Goal: Transaction & Acquisition: Purchase product/service

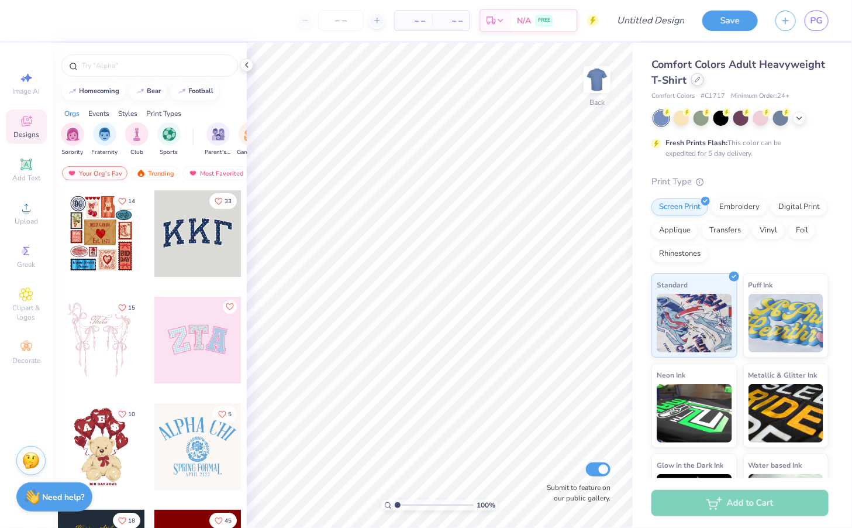
click at [699, 85] on div at bounding box center [697, 79] width 13 height 13
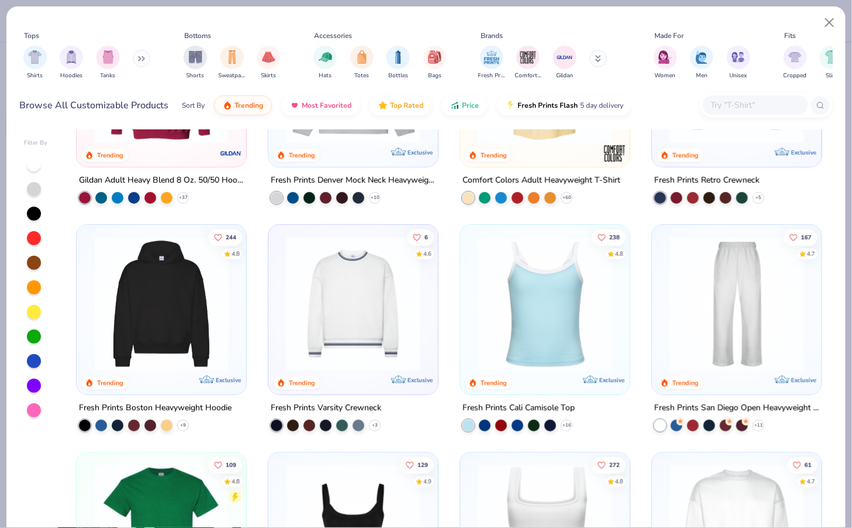
scroll to position [194, 0]
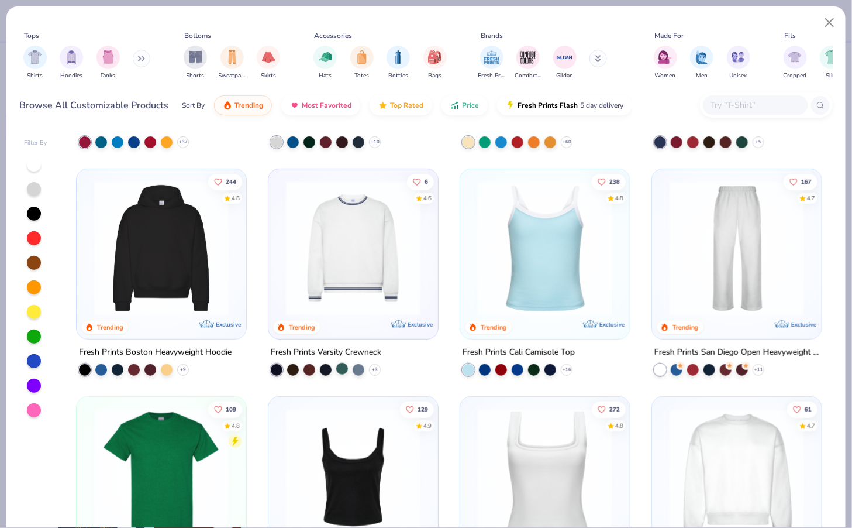
click at [339, 373] on div "6 4.6 Trending Exclusive Fresh Prints Varsity Crewneck + 3" at bounding box center [353, 271] width 171 height 207
click at [342, 367] on div at bounding box center [342, 369] width 12 height 12
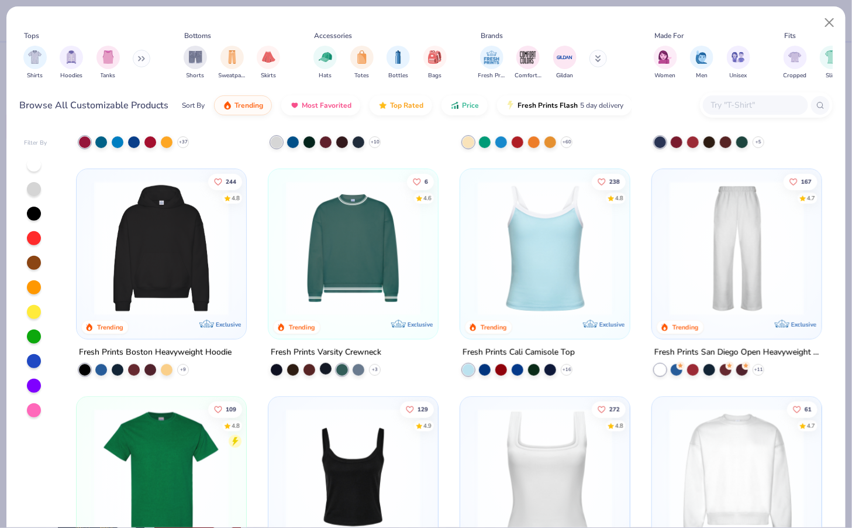
click at [327, 364] on div at bounding box center [326, 369] width 12 height 12
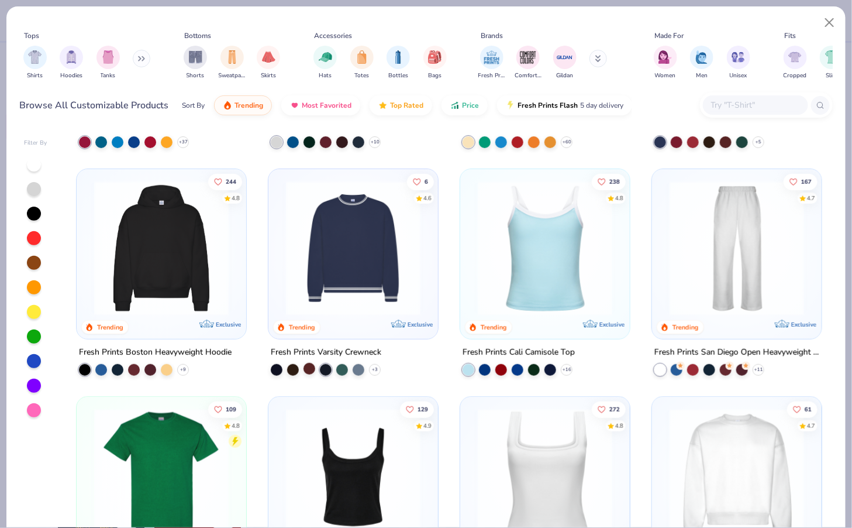
click at [308, 364] on div at bounding box center [310, 369] width 12 height 12
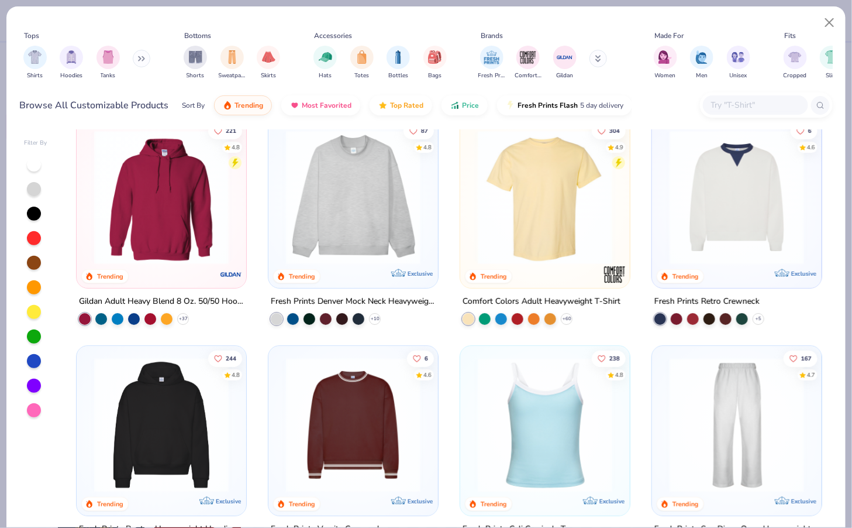
scroll to position [0, 0]
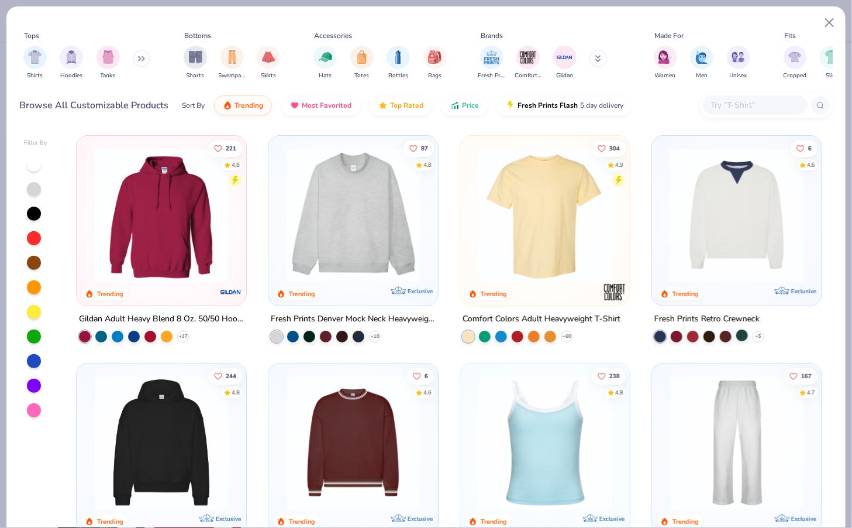
click at [740, 329] on div at bounding box center [742, 335] width 12 height 12
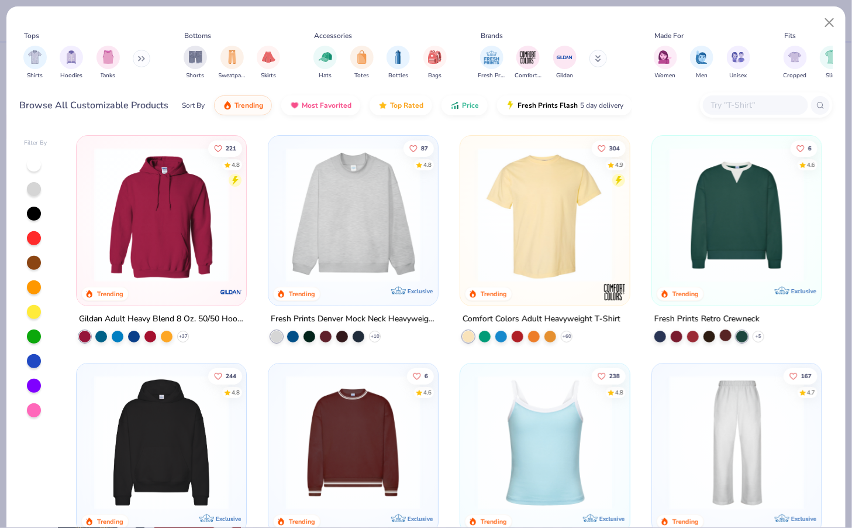
click at [722, 332] on div at bounding box center [726, 335] width 12 height 12
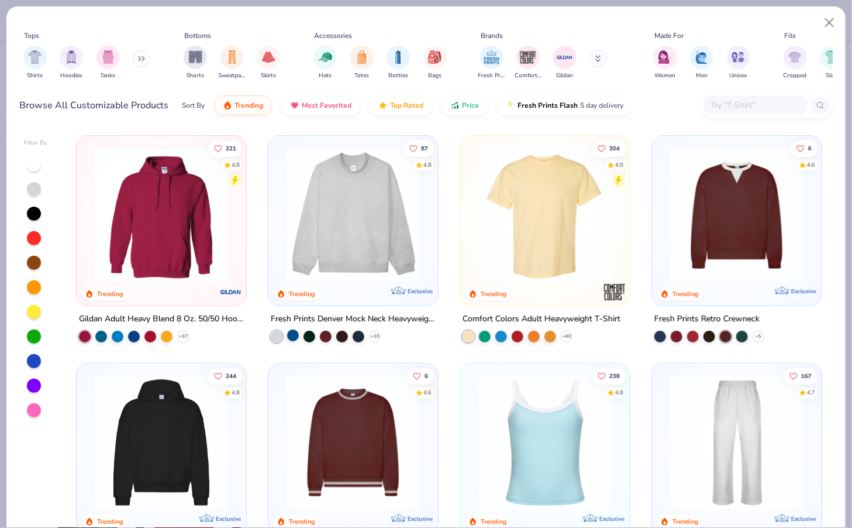
click at [293, 332] on div at bounding box center [293, 335] width 12 height 12
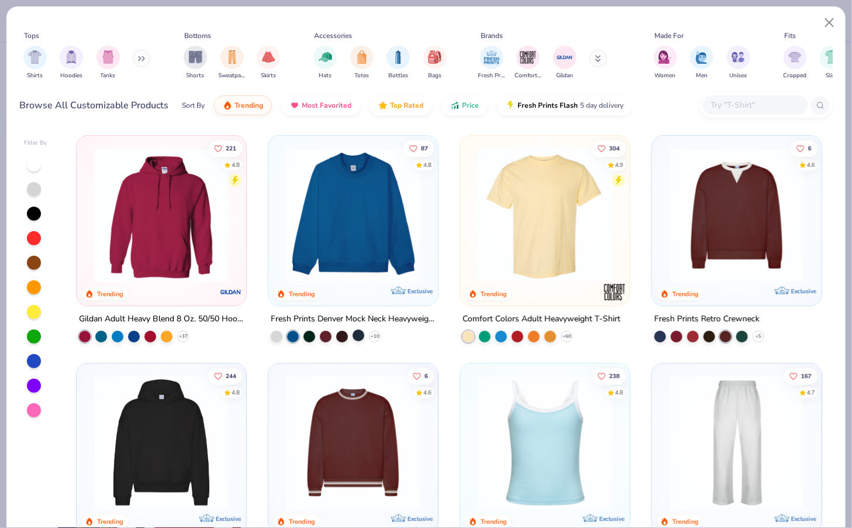
click at [356, 334] on div at bounding box center [359, 335] width 12 height 12
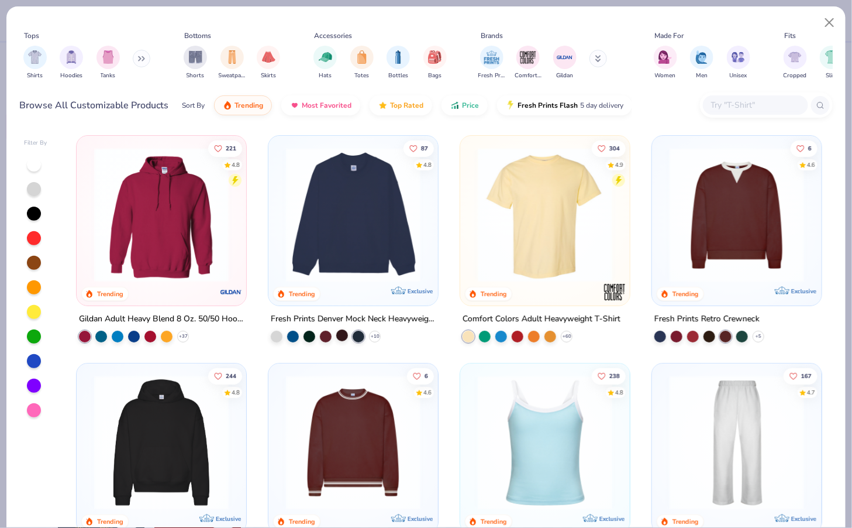
click at [341, 333] on div at bounding box center [342, 335] width 12 height 12
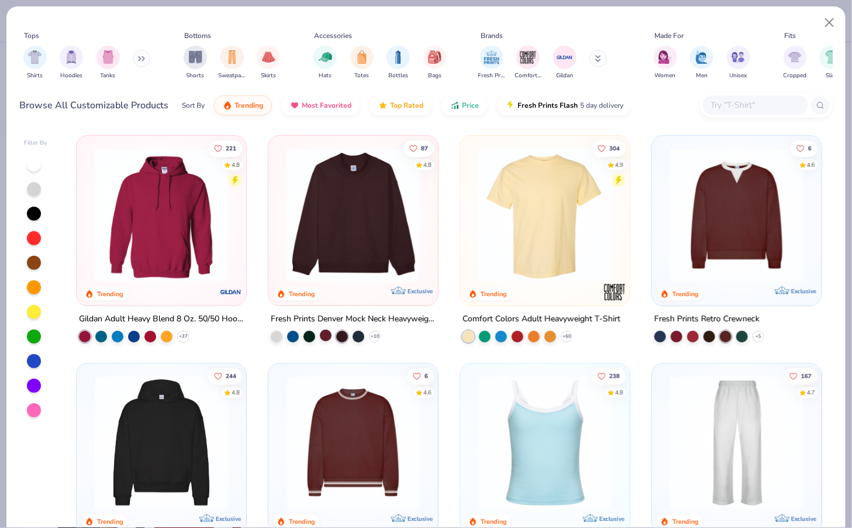
click at [331, 331] on div at bounding box center [326, 335] width 12 height 12
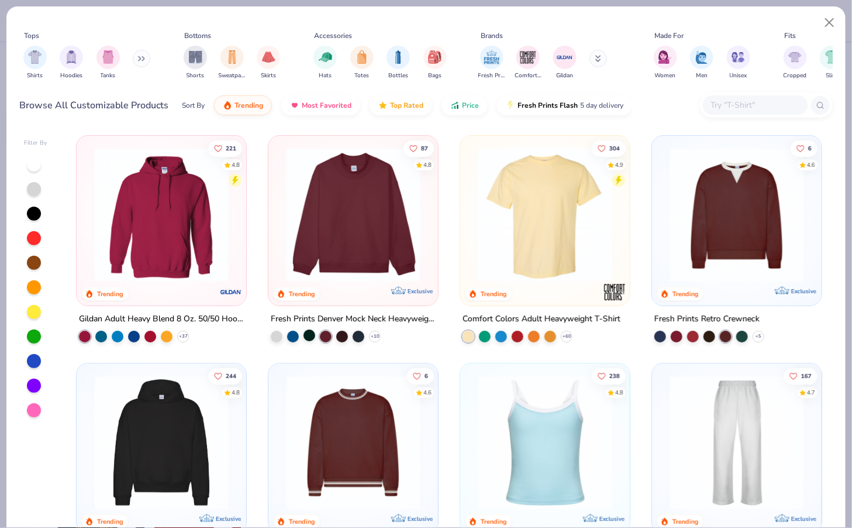
click at [309, 331] on div at bounding box center [310, 335] width 12 height 12
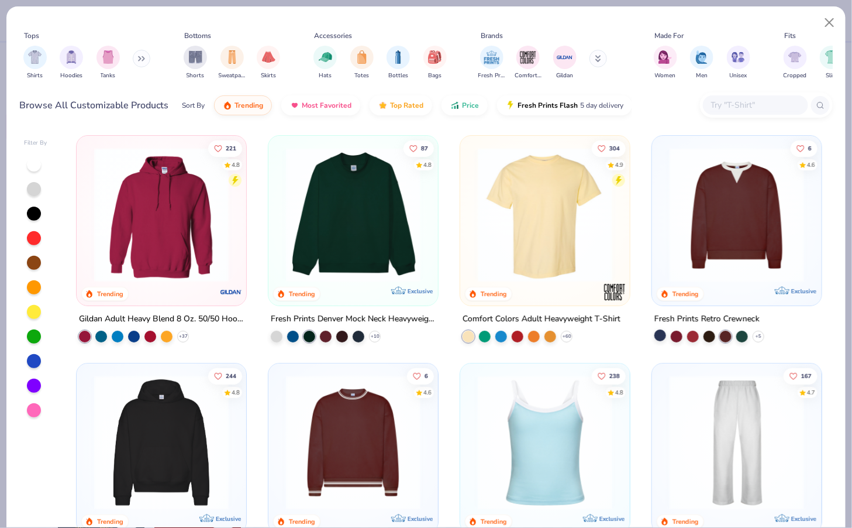
click at [662, 329] on div at bounding box center [660, 335] width 12 height 12
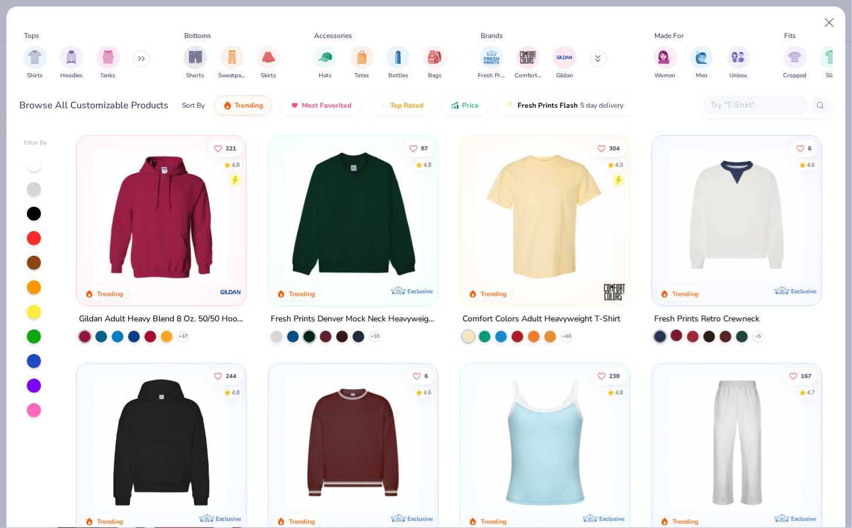
click at [675, 331] on div at bounding box center [677, 335] width 12 height 12
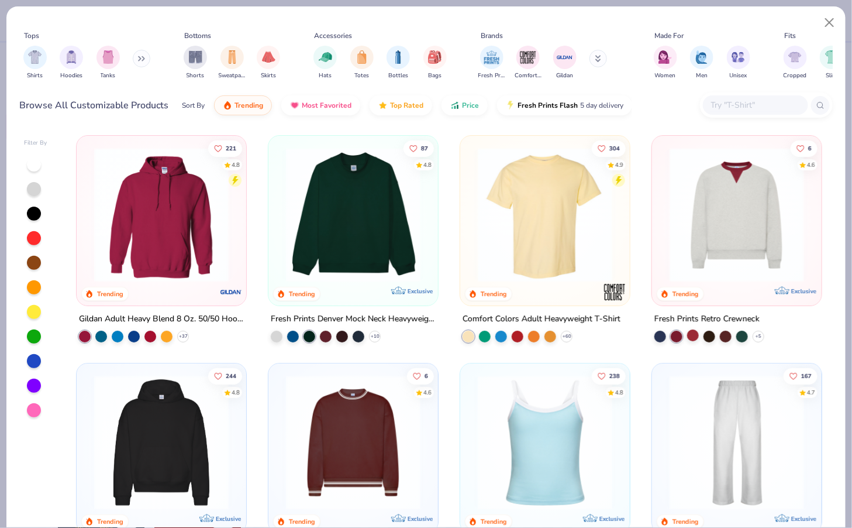
click at [697, 333] on div at bounding box center [693, 335] width 12 height 12
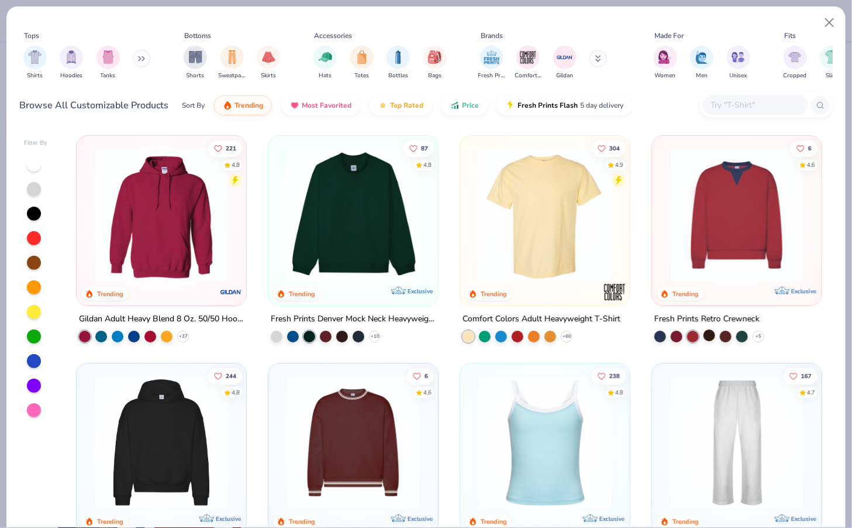
click at [710, 334] on div at bounding box center [710, 335] width 12 height 12
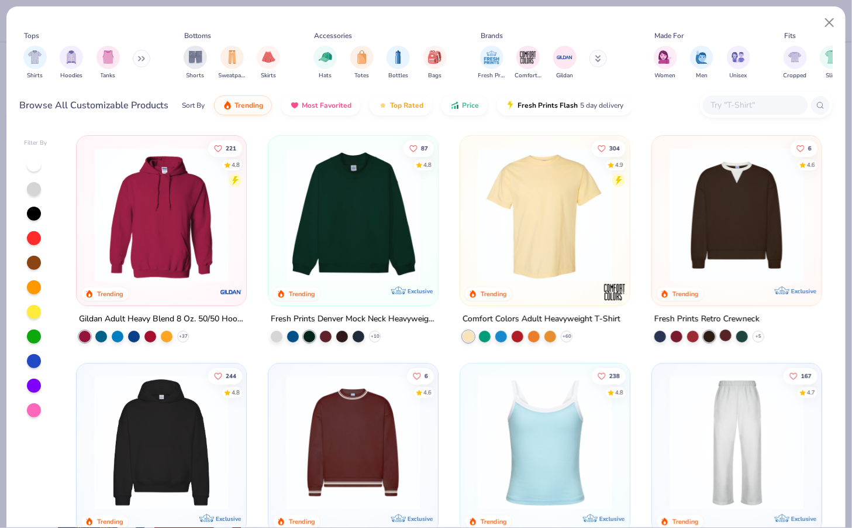
click at [724, 334] on div at bounding box center [726, 335] width 12 height 12
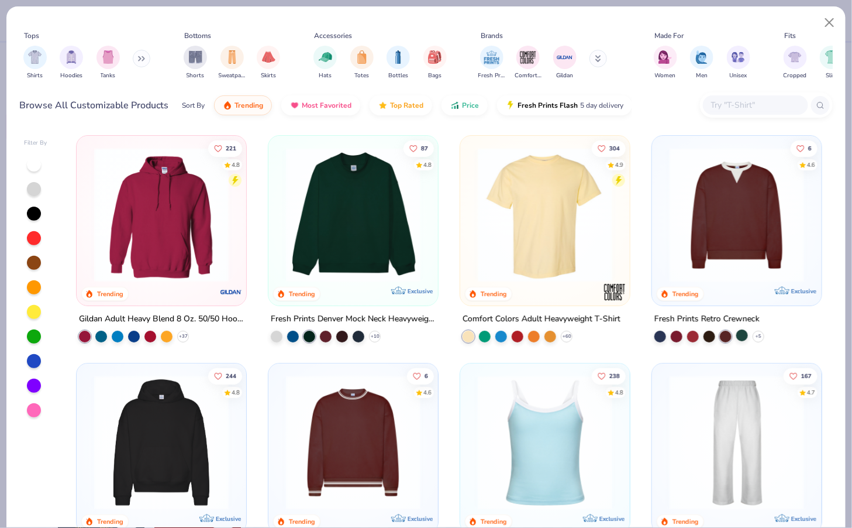
click at [743, 332] on div at bounding box center [742, 335] width 12 height 12
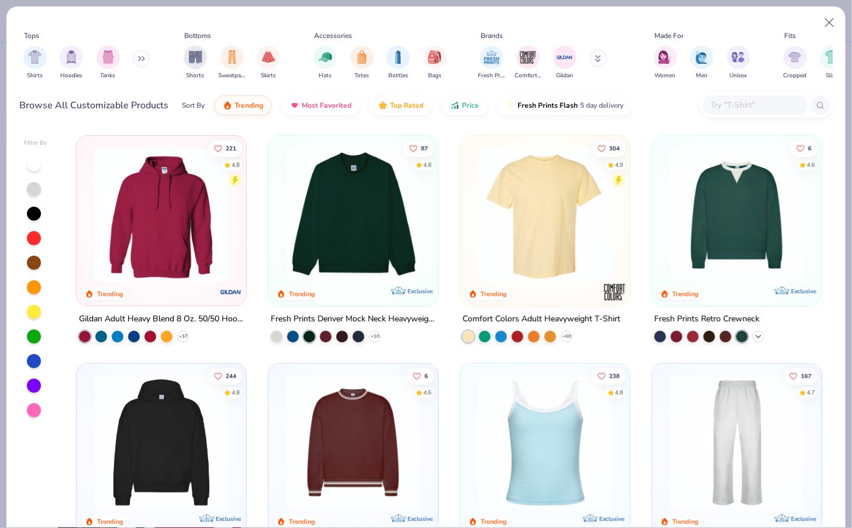
click at [756, 332] on icon at bounding box center [758, 336] width 9 height 9
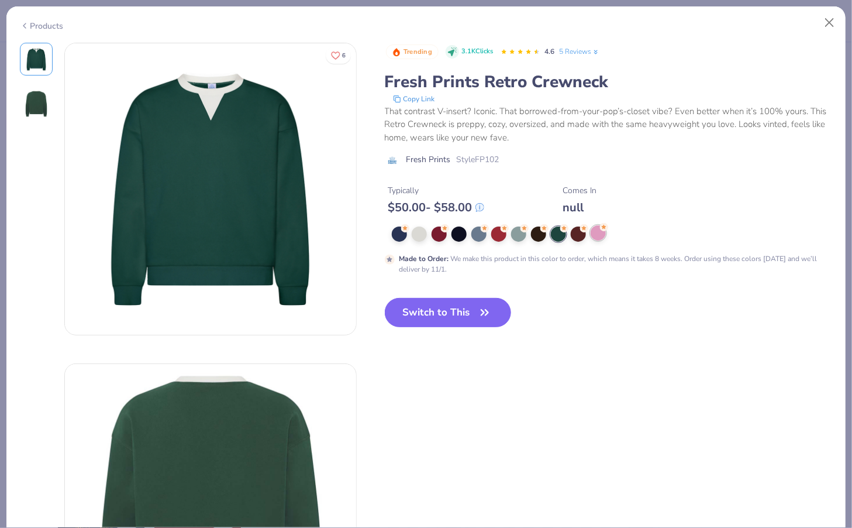
click at [602, 239] on div at bounding box center [598, 232] width 15 height 15
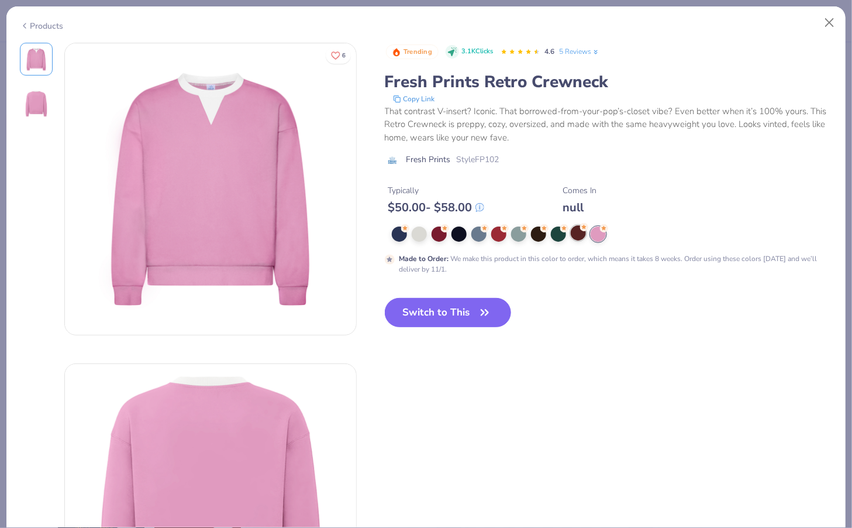
click at [571, 233] on div at bounding box center [578, 232] width 15 height 15
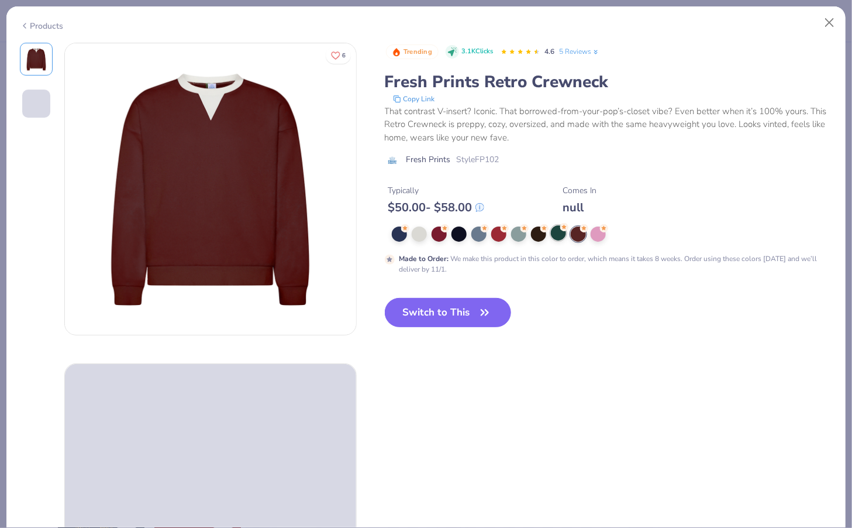
click at [557, 229] on div at bounding box center [558, 232] width 15 height 15
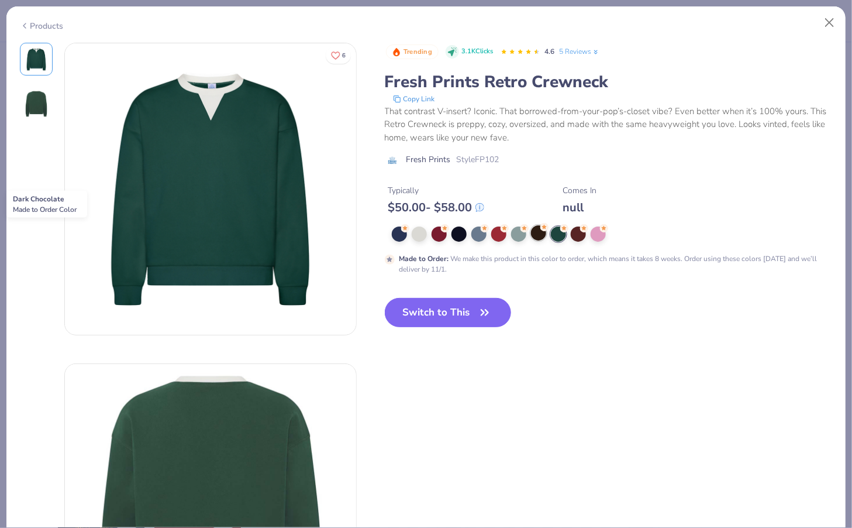
click at [535, 229] on div at bounding box center [538, 232] width 15 height 15
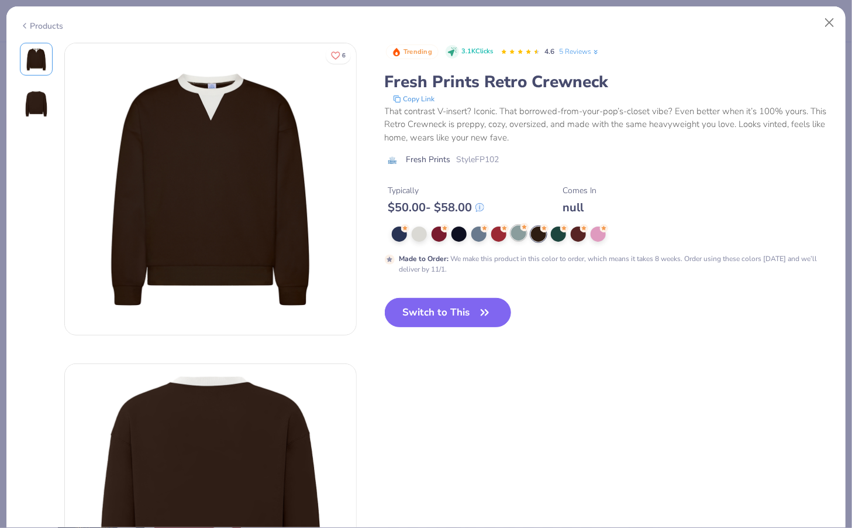
click at [521, 226] on circle at bounding box center [525, 227] width 8 height 8
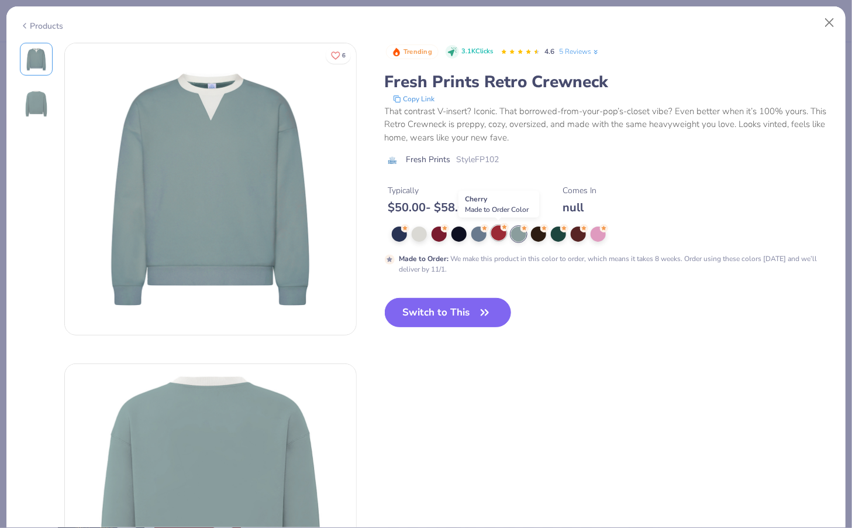
click at [499, 228] on div at bounding box center [498, 232] width 15 height 15
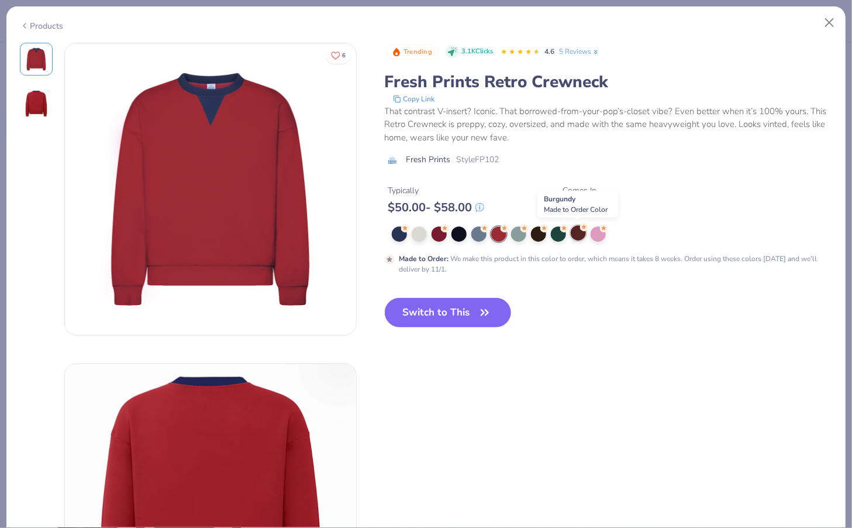
click at [575, 230] on div at bounding box center [578, 232] width 15 height 15
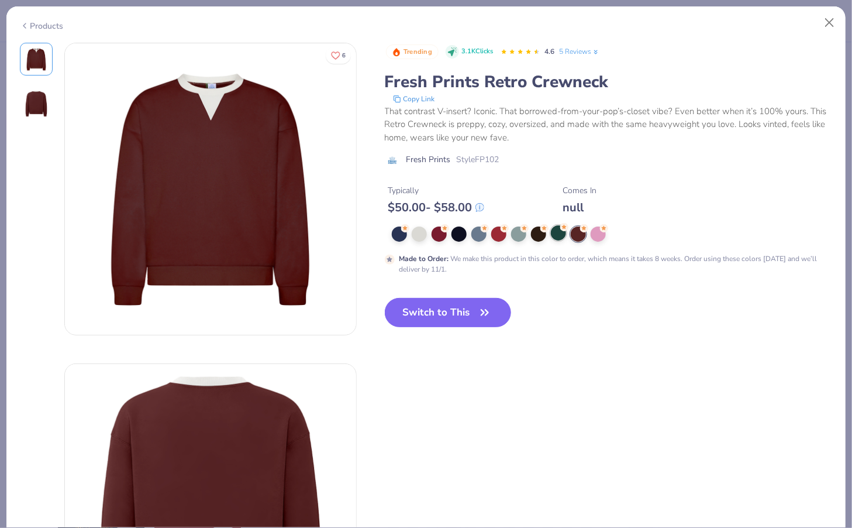
click at [563, 230] on circle at bounding box center [564, 227] width 8 height 8
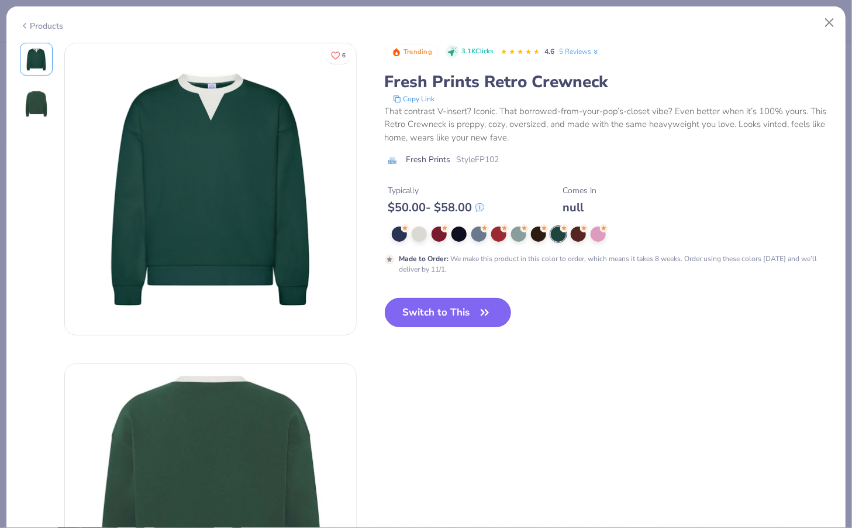
click at [463, 309] on button "Switch to This" at bounding box center [448, 312] width 127 height 29
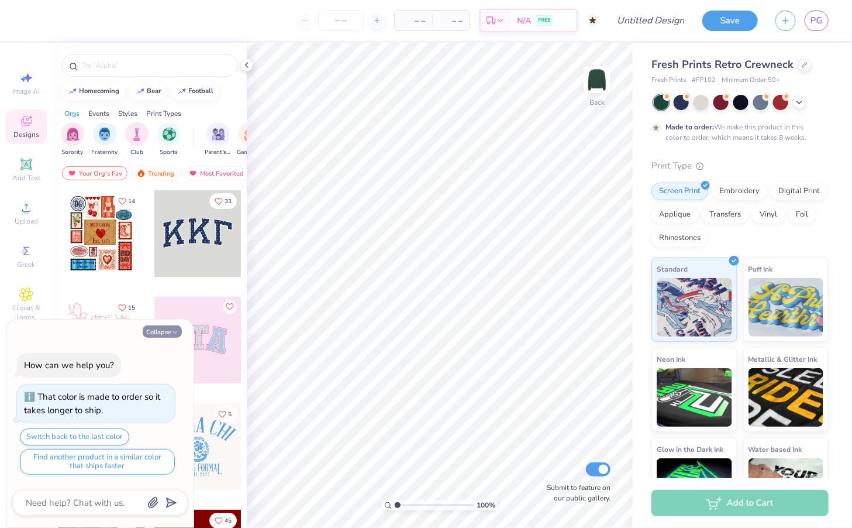
click at [174, 330] on icon "button" at bounding box center [174, 332] width 7 height 7
type textarea "x"
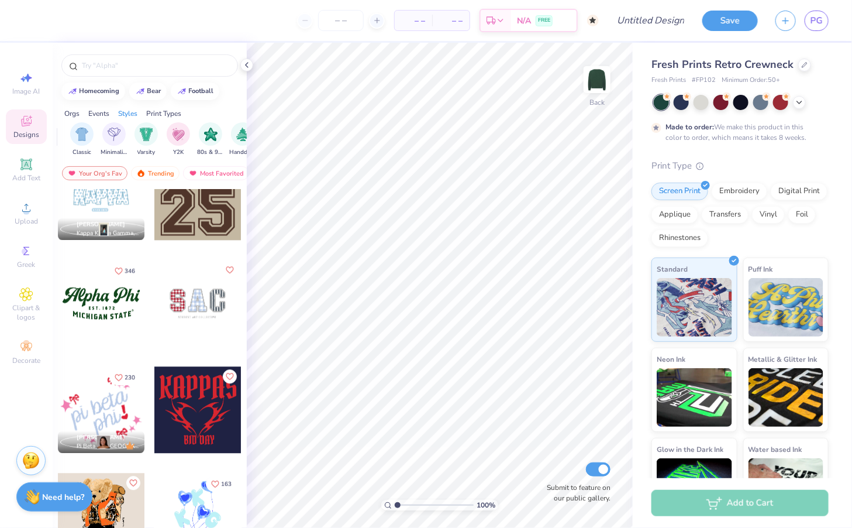
scroll to position [0, 618]
click at [137, 135] on img "filter for Varsity" at bounding box center [132, 132] width 13 height 13
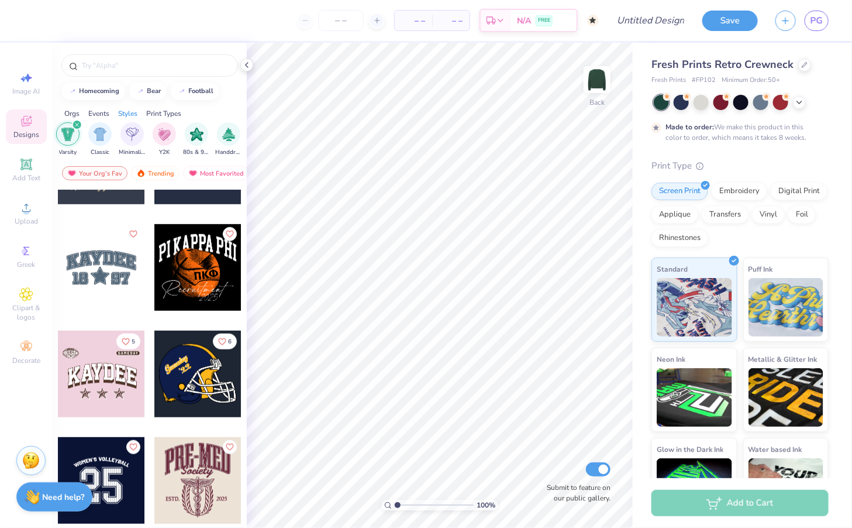
scroll to position [247, 0]
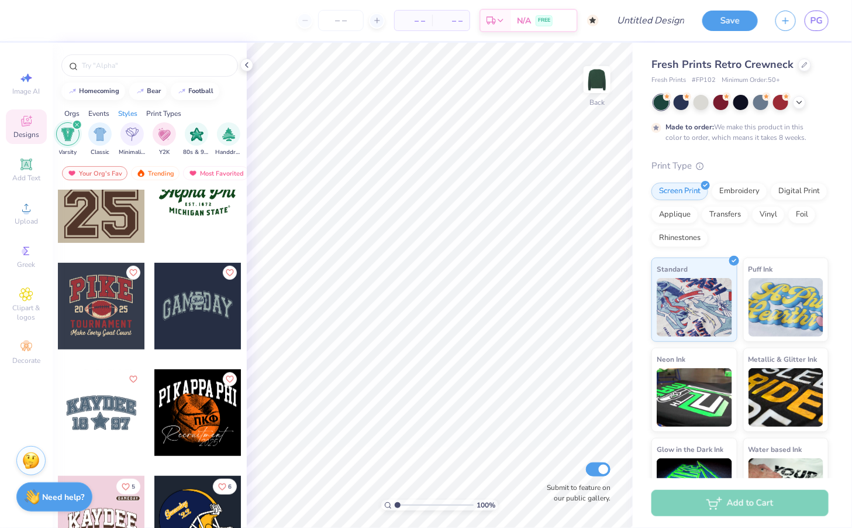
click at [58, 292] on div at bounding box center [14, 306] width 87 height 87
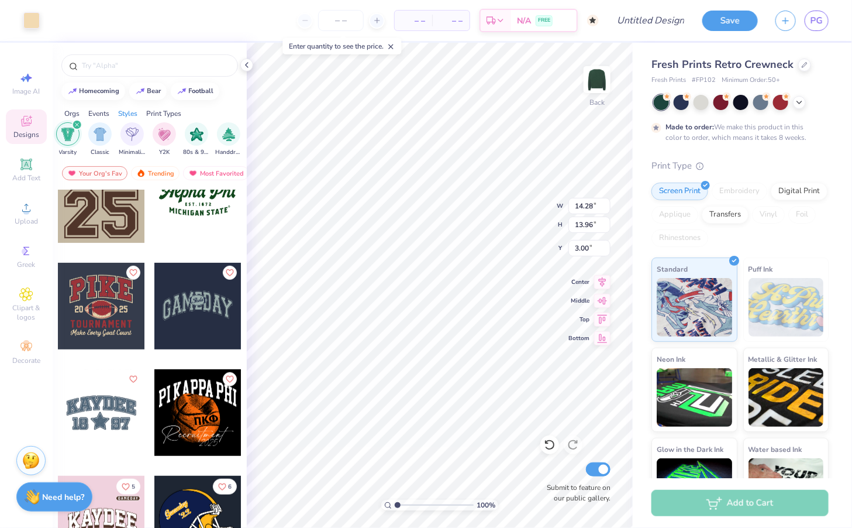
type input "13.81"
type input "11.62"
type input "3.34"
type input "11.49"
type input "9.68"
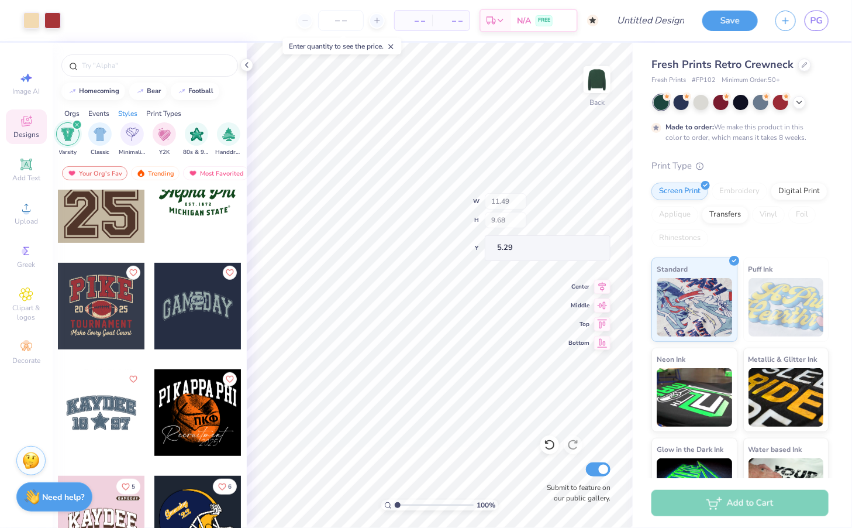
type input "5.29"
type input "9.57"
type input "9.35"
type input "4.14"
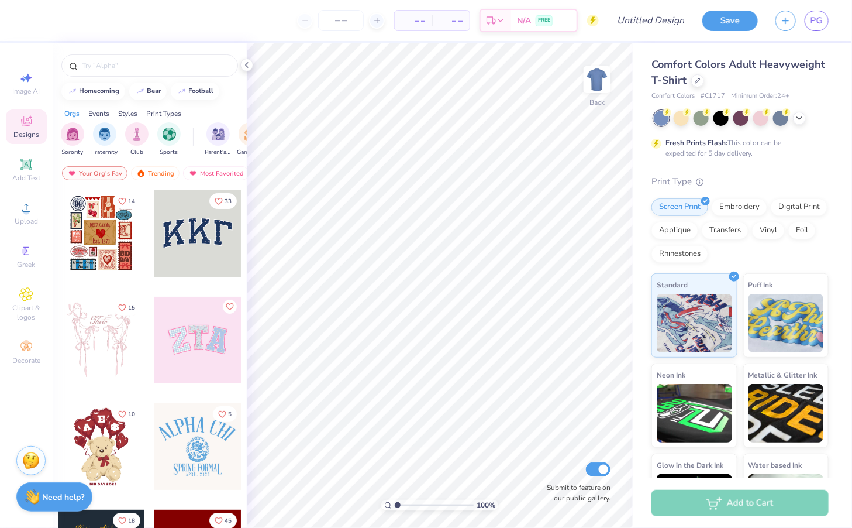
click at [691, 84] on div "Comfort Colors Adult Heavyweight T-Shirt" at bounding box center [740, 73] width 177 height 32
click at [702, 81] on div at bounding box center [697, 79] width 13 height 13
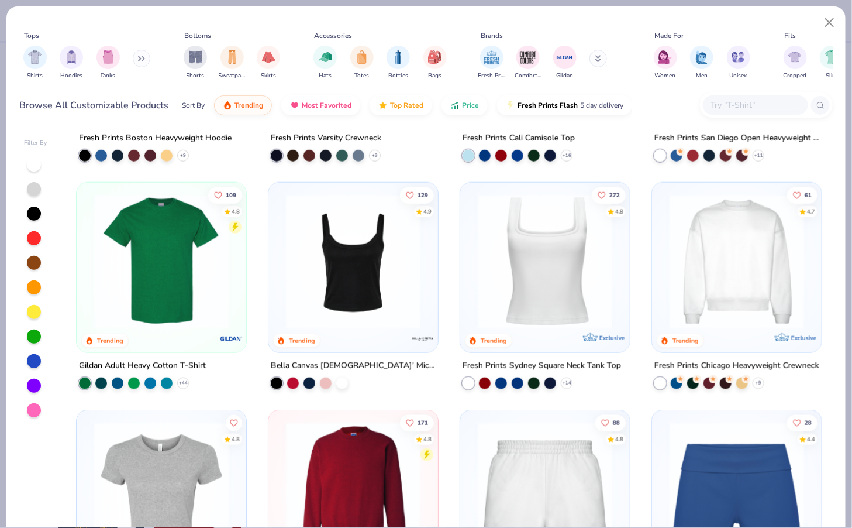
scroll to position [415, 0]
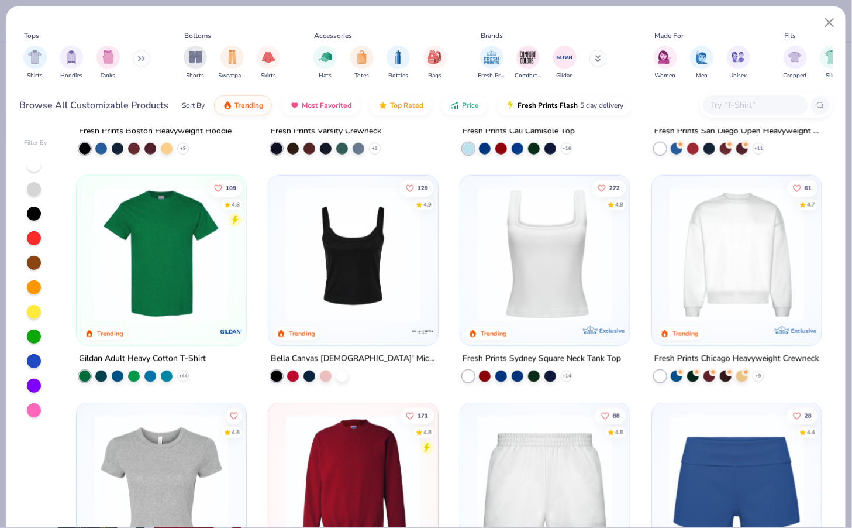
click at [744, 235] on img at bounding box center [737, 254] width 146 height 135
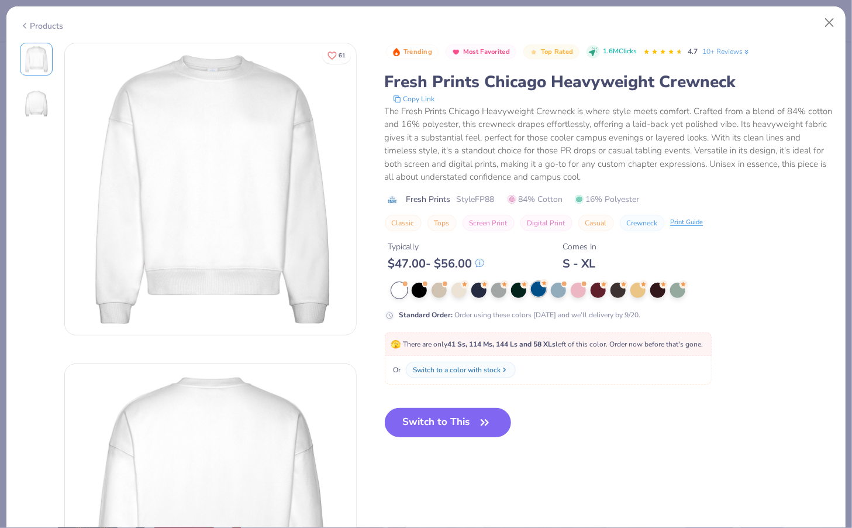
click at [534, 288] on div at bounding box center [538, 288] width 15 height 15
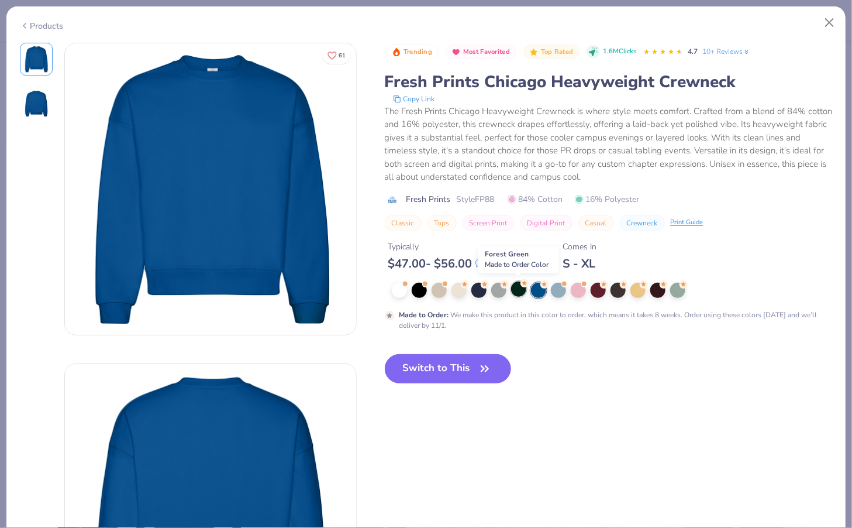
click at [517, 288] on div at bounding box center [518, 288] width 15 height 15
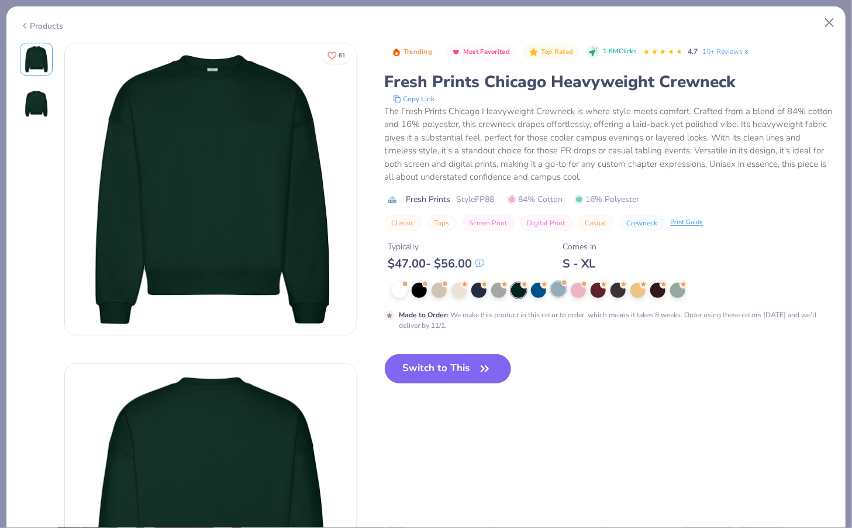
click at [563, 284] on span at bounding box center [564, 283] width 6 height 6
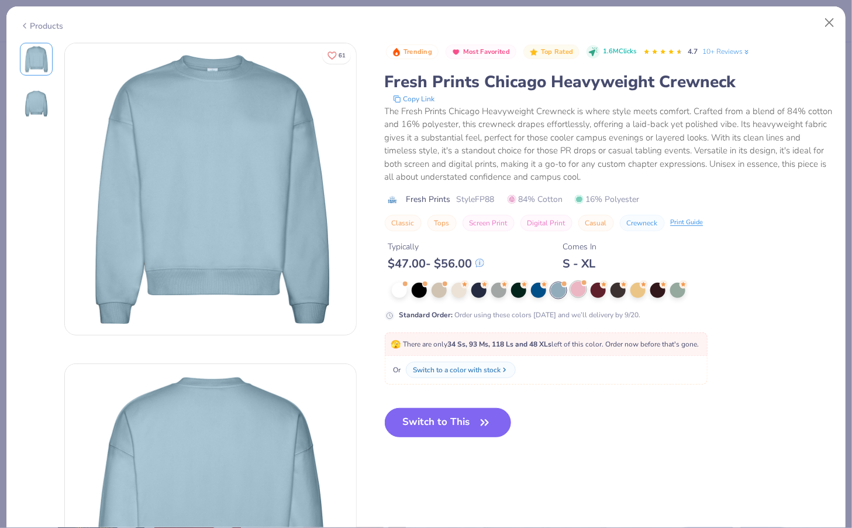
click at [580, 287] on div at bounding box center [578, 288] width 15 height 15
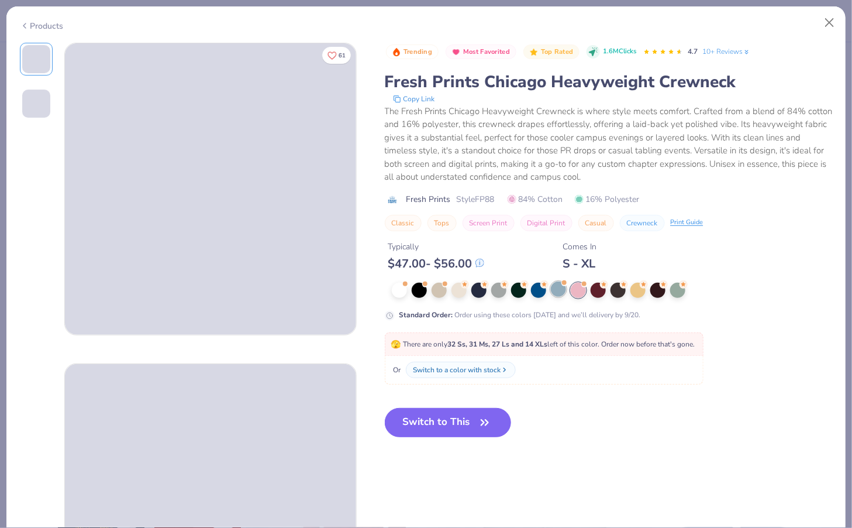
click at [555, 287] on div at bounding box center [558, 288] width 15 height 15
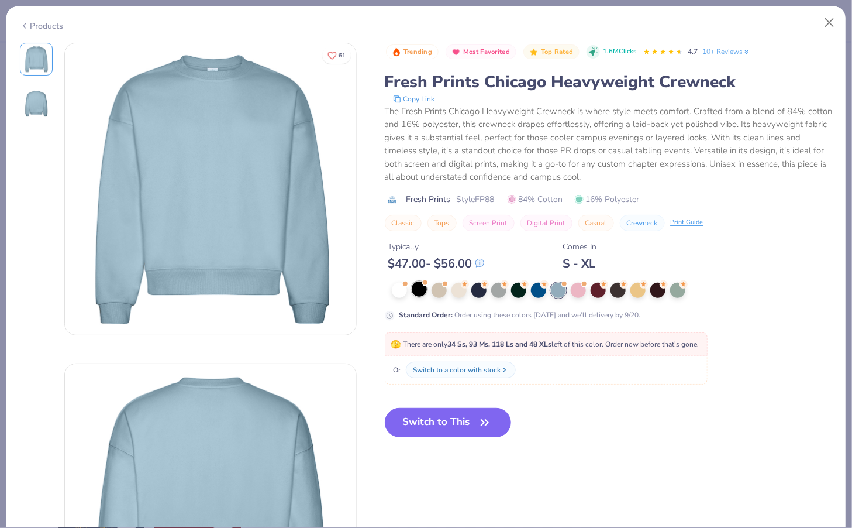
click at [422, 287] on div at bounding box center [419, 288] width 15 height 15
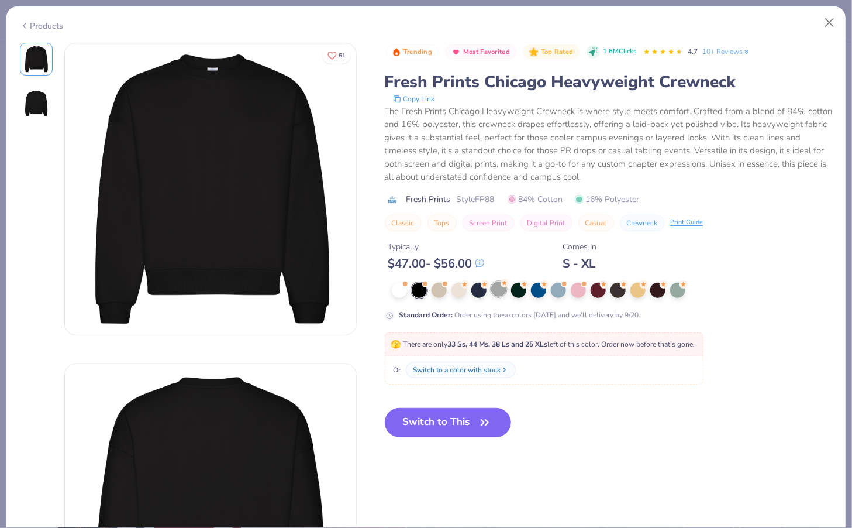
click at [498, 285] on div at bounding box center [498, 288] width 15 height 15
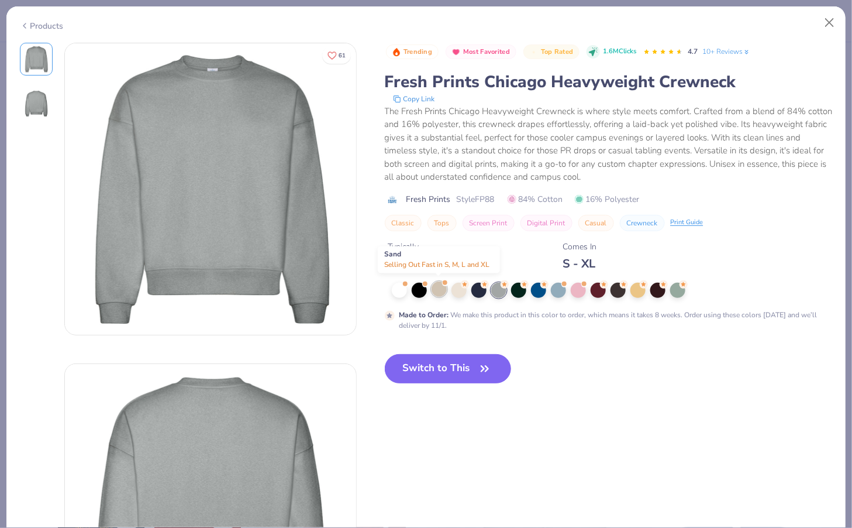
click at [435, 288] on div at bounding box center [439, 288] width 15 height 15
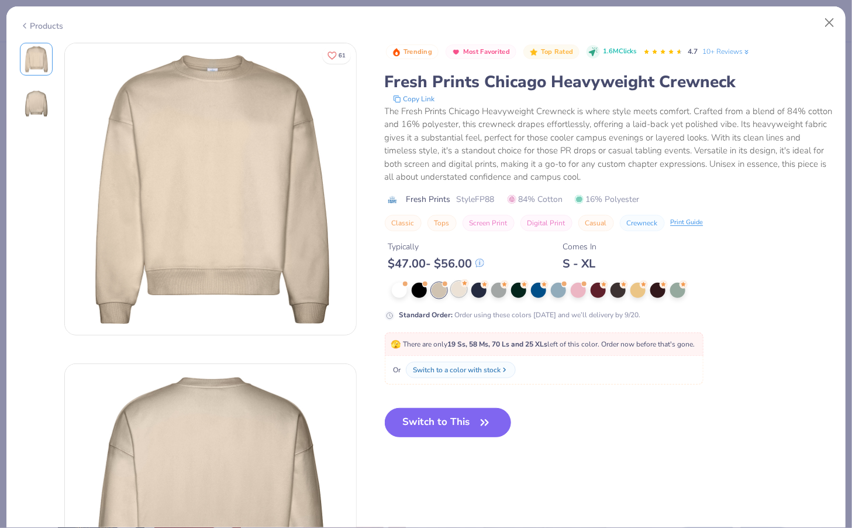
click at [461, 288] on div at bounding box center [459, 288] width 15 height 15
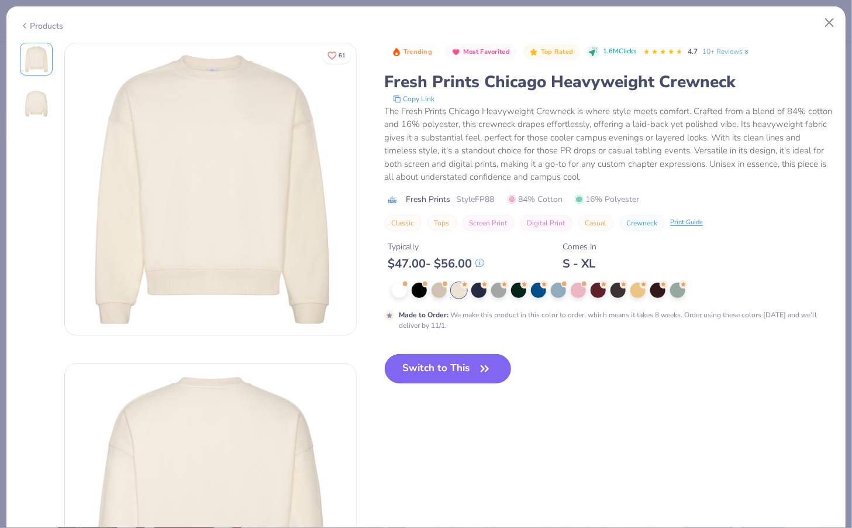
click at [404, 361] on button "Switch to This" at bounding box center [448, 368] width 127 height 29
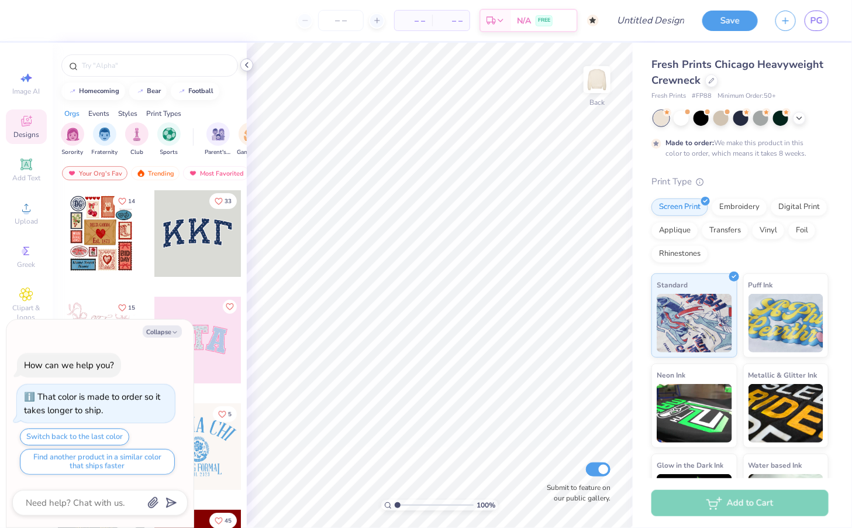
click at [246, 67] on icon at bounding box center [246, 64] width 9 height 9
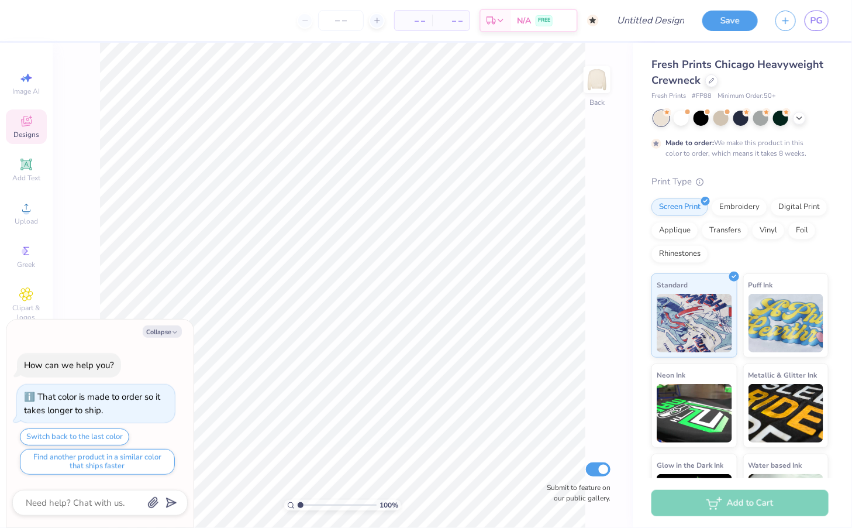
click at [20, 120] on icon at bounding box center [26, 121] width 14 height 14
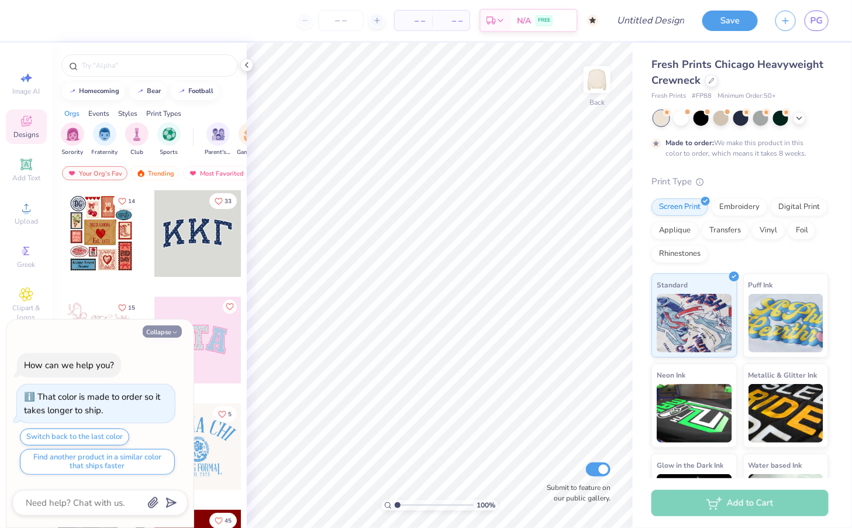
click at [175, 332] on icon "button" at bounding box center [174, 332] width 7 height 7
type textarea "x"
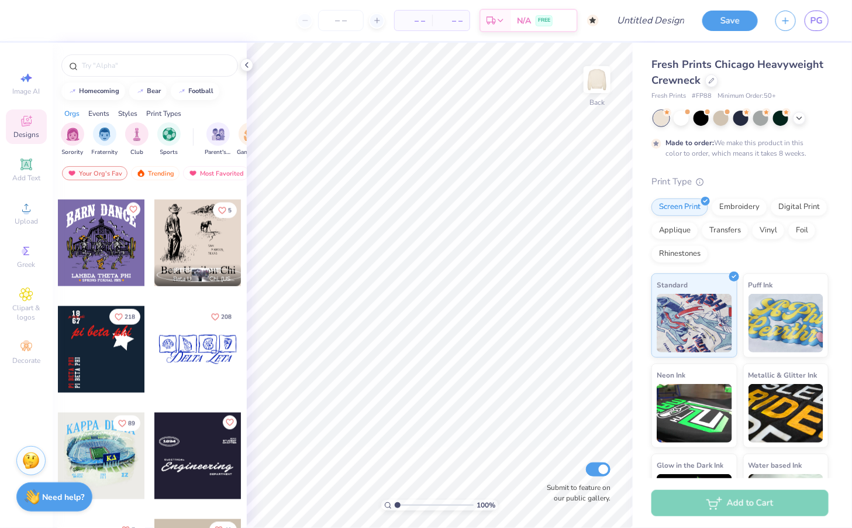
scroll to position [2346, 0]
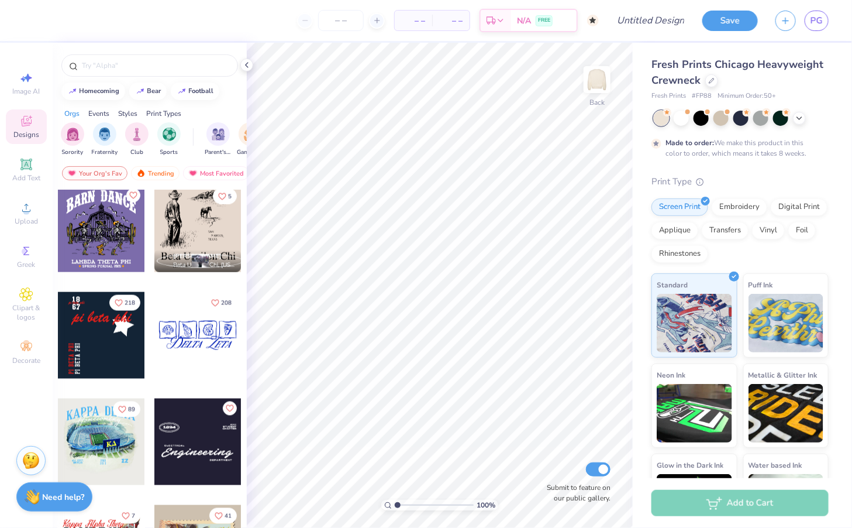
click at [191, 234] on div at bounding box center [197, 228] width 87 height 87
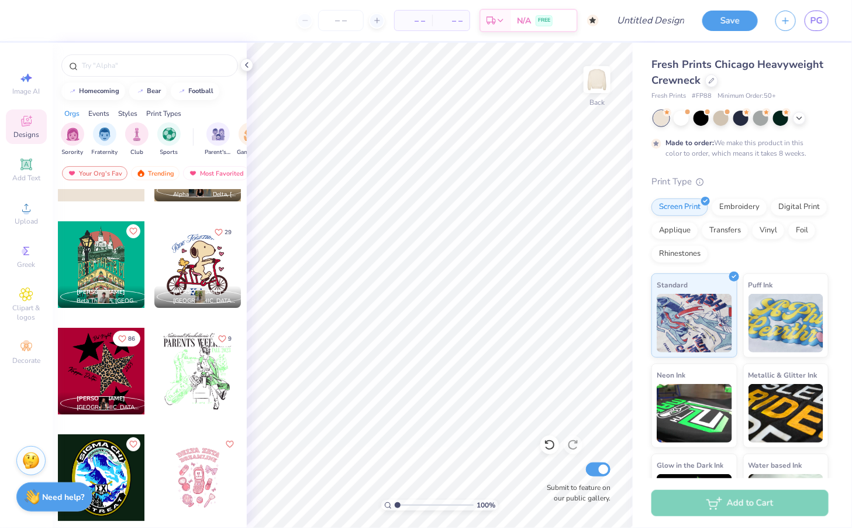
scroll to position [5077, 0]
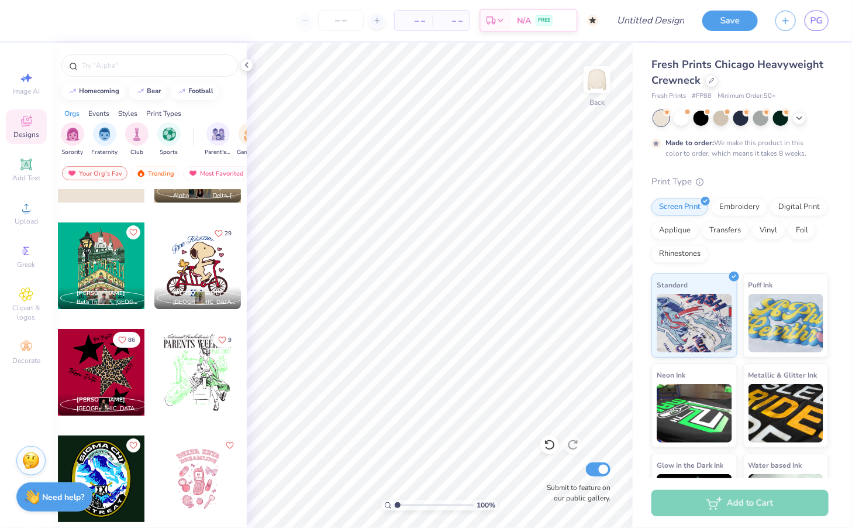
click at [195, 264] on div at bounding box center [197, 265] width 87 height 87
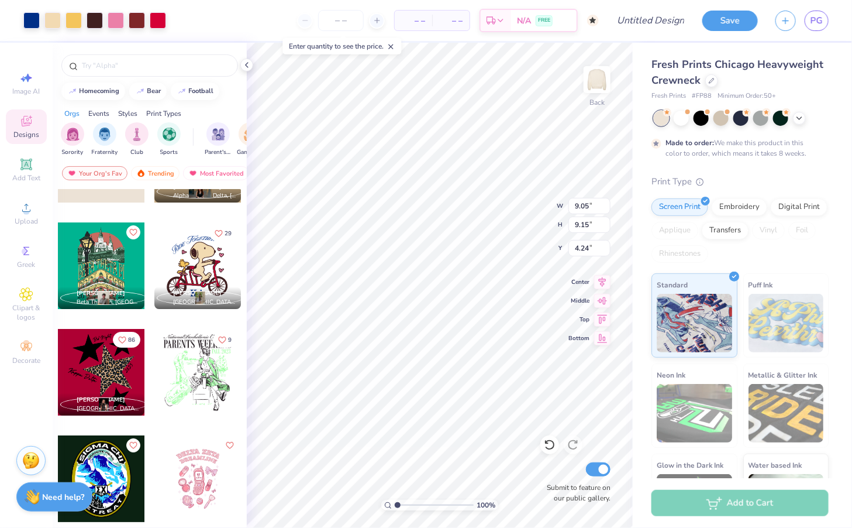
type input "4.24"
click at [798, 120] on icon at bounding box center [799, 116] width 9 height 9
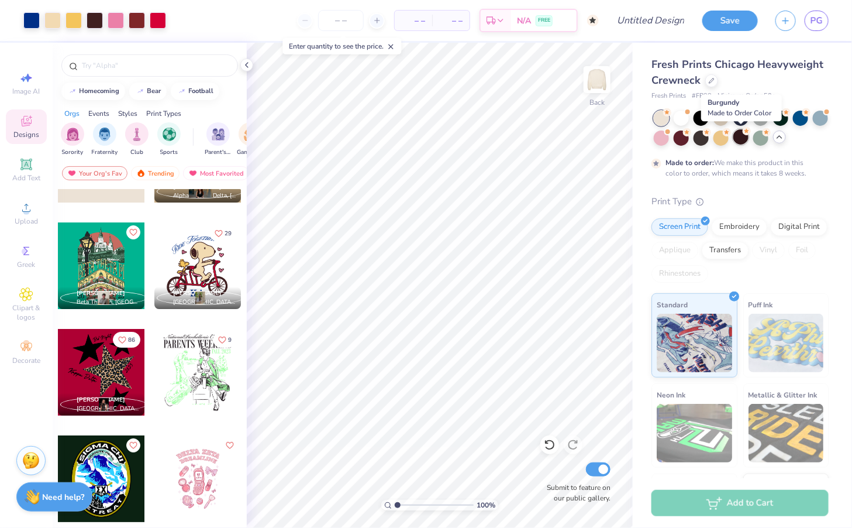
click at [742, 135] on div at bounding box center [740, 136] width 15 height 15
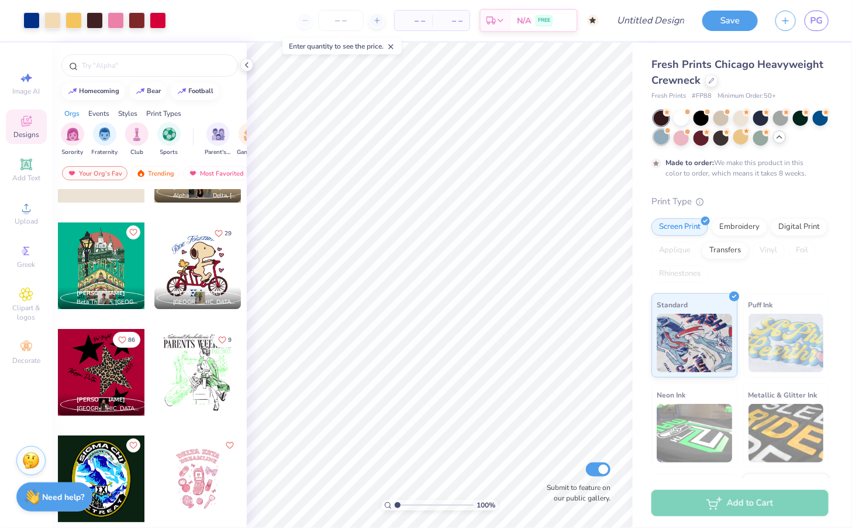
click at [660, 135] on div at bounding box center [661, 136] width 15 height 15
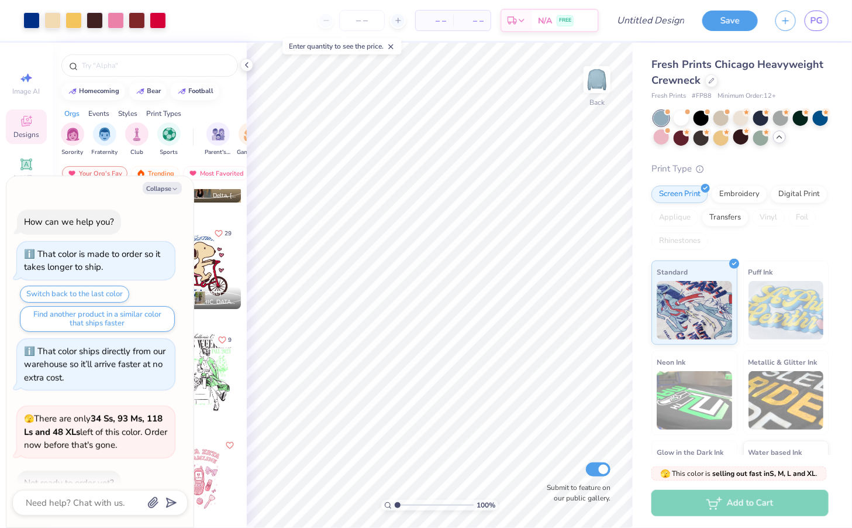
scroll to position [173, 0]
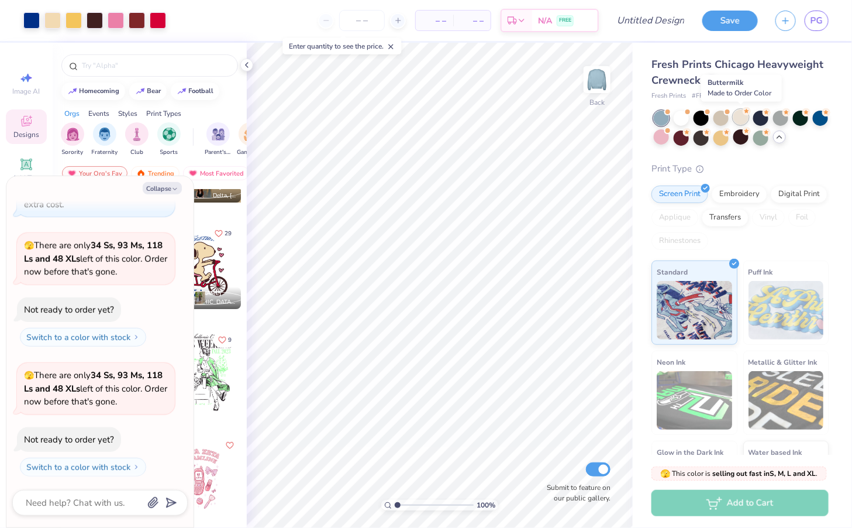
click at [737, 116] on div at bounding box center [740, 116] width 15 height 15
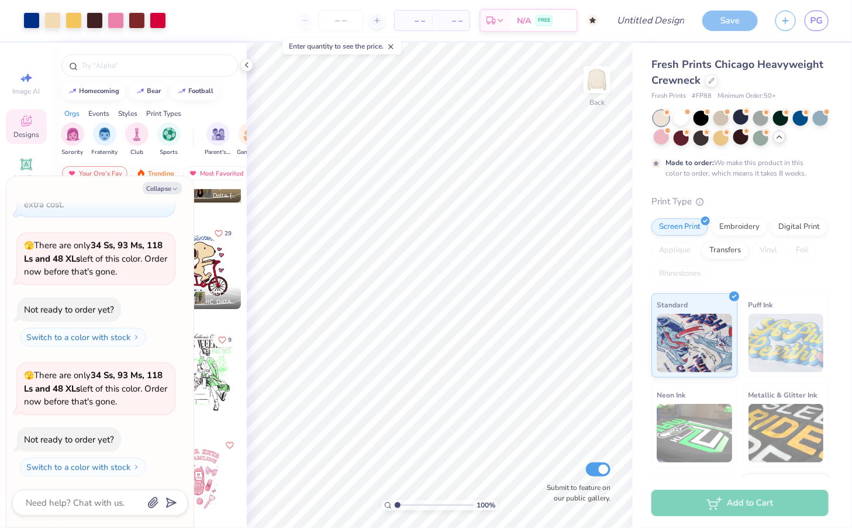
scroll to position [270, 0]
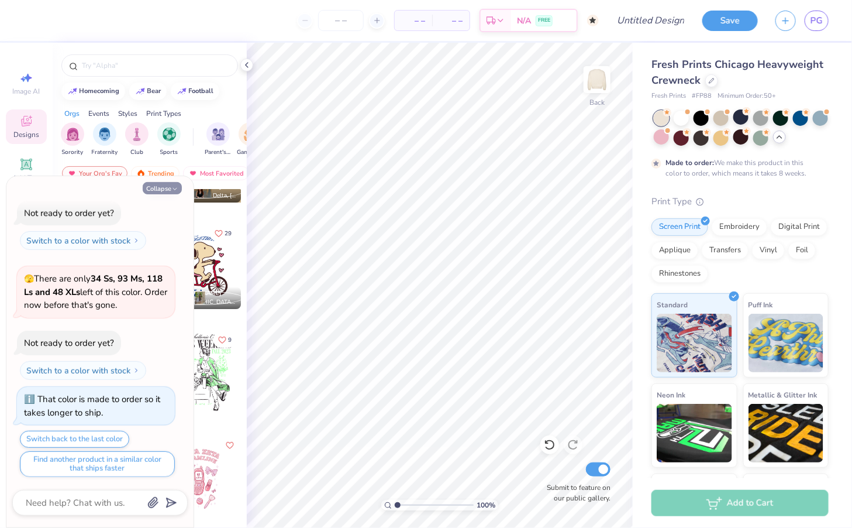
click at [174, 188] on icon "button" at bounding box center [174, 188] width 7 height 7
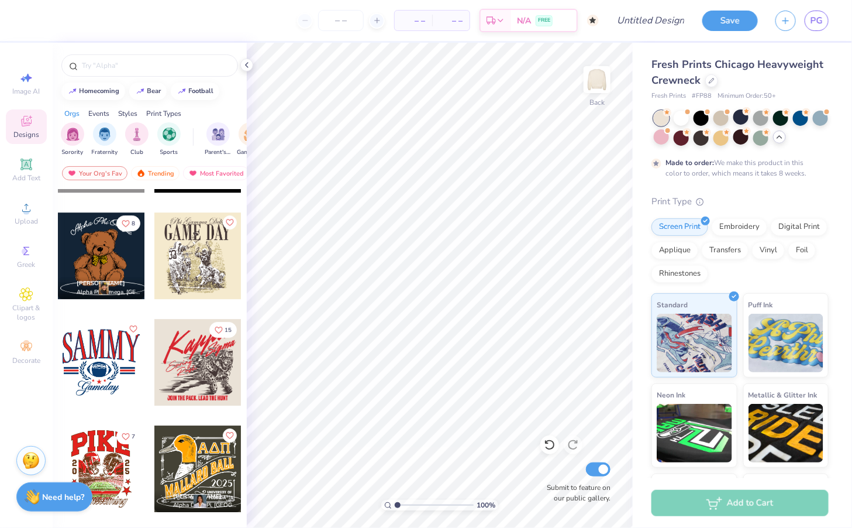
scroll to position [11688, 0]
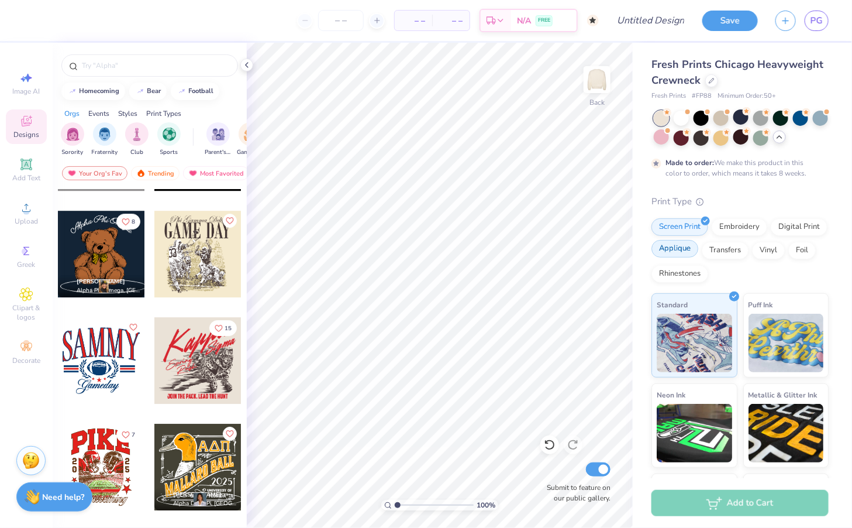
click at [673, 254] on div "Applique" at bounding box center [675, 249] width 47 height 18
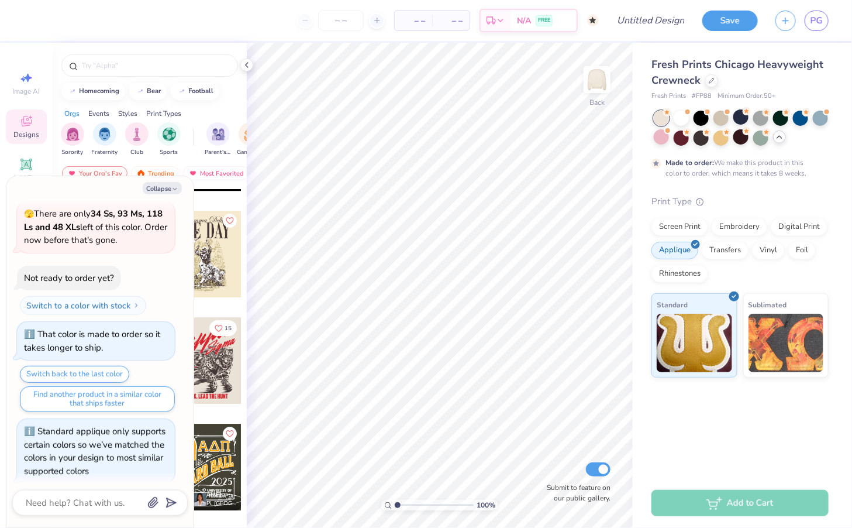
scroll to position [341, 0]
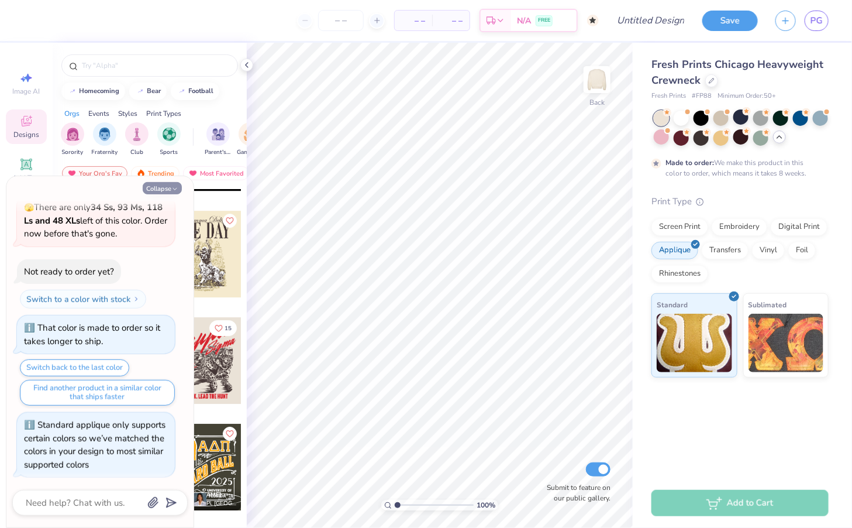
click at [162, 188] on button "Collapse" at bounding box center [162, 188] width 39 height 12
type textarea "x"
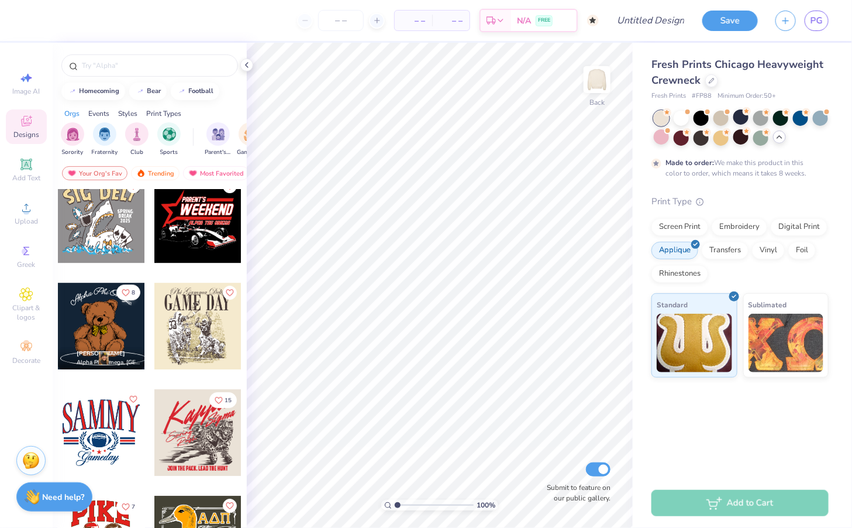
scroll to position [11564, 0]
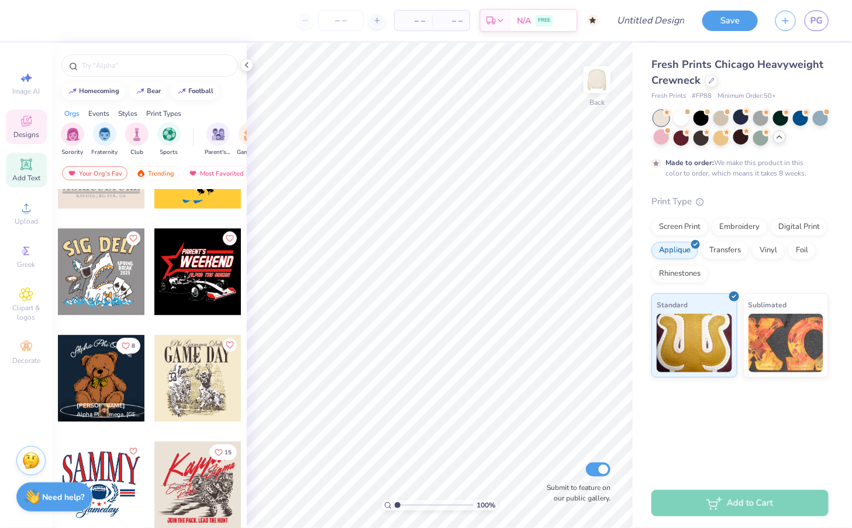
click at [30, 160] on icon at bounding box center [26, 164] width 14 height 14
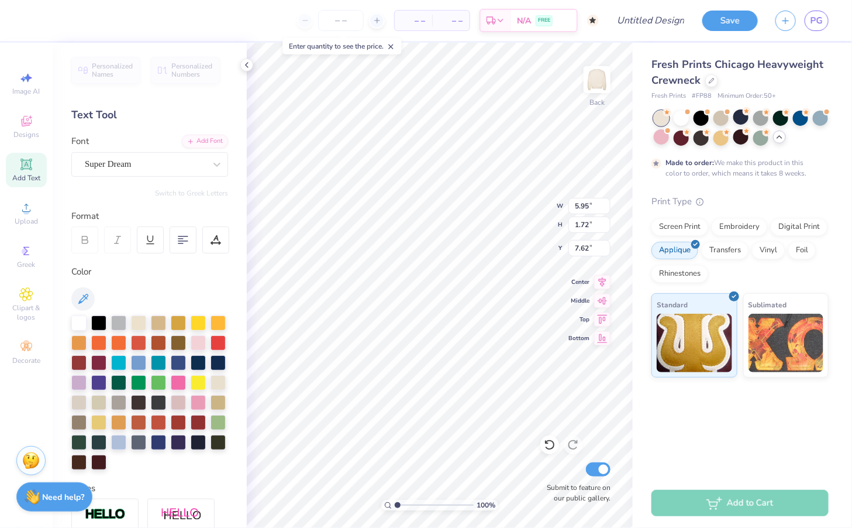
type input "7.61"
type textarea "T"
type textarea "OUTLAW"
click at [188, 360] on div at bounding box center [149, 392] width 157 height 154
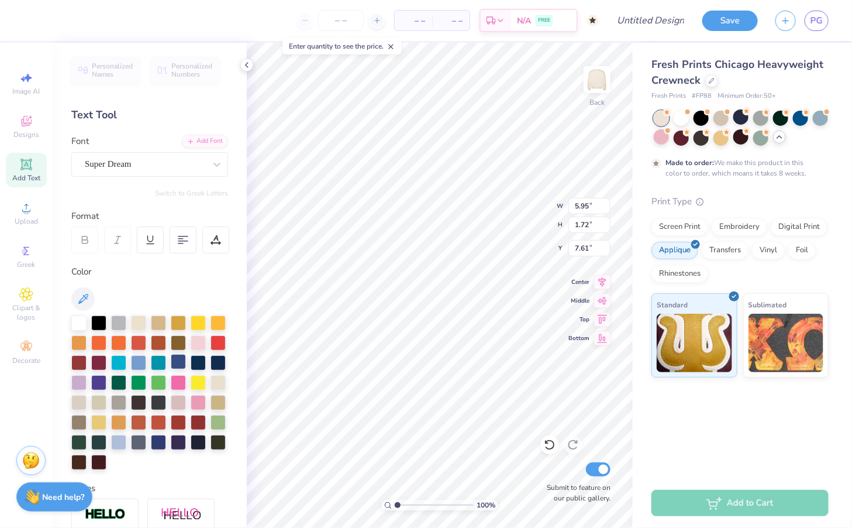
click at [178, 360] on div at bounding box center [178, 361] width 15 height 15
